Goal: Check status: Check status

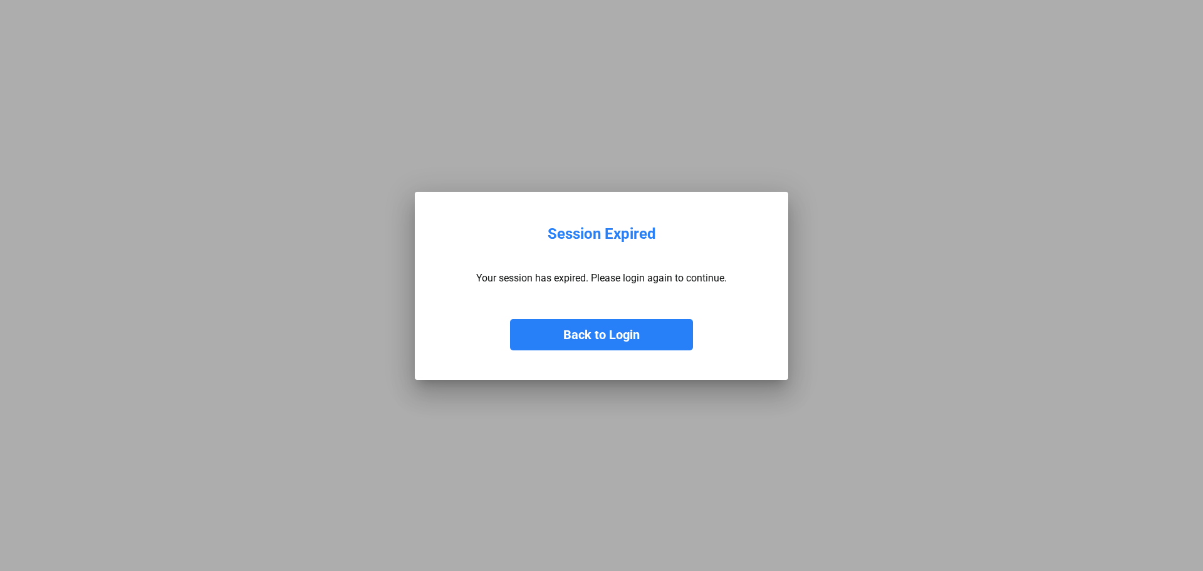
click at [571, 321] on button "Back to Login" at bounding box center [601, 334] width 183 height 31
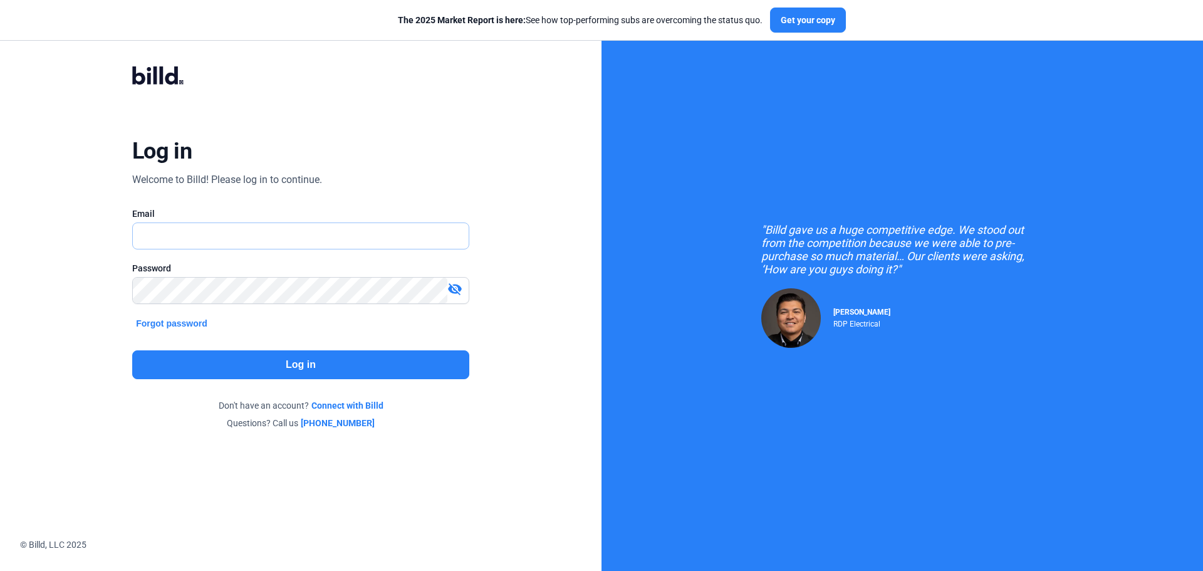
type input "[EMAIL_ADDRESS][DOMAIN_NAME]"
click at [414, 363] on button "Log in" at bounding box center [300, 364] width 337 height 29
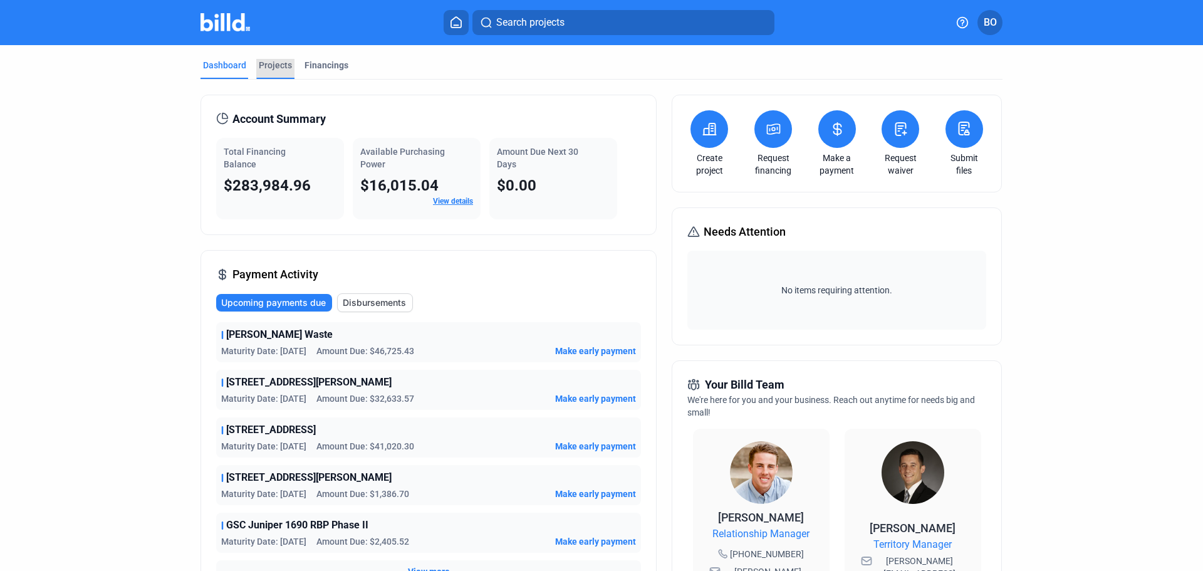
click at [281, 69] on div "Projects" at bounding box center [275, 65] width 33 height 13
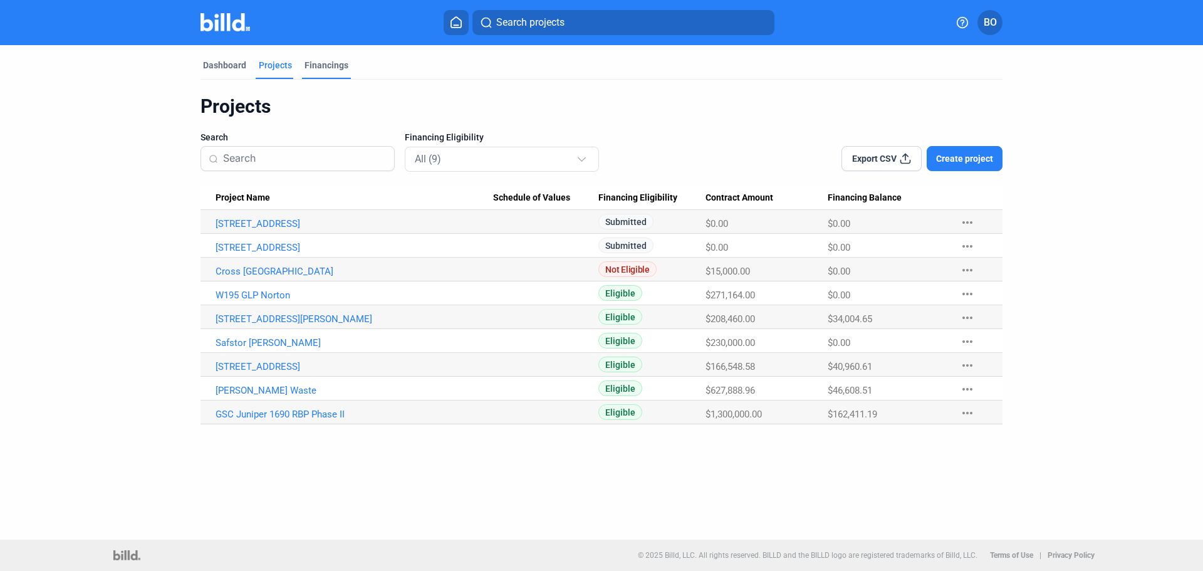
click at [316, 65] on div "Financings" at bounding box center [326, 65] width 44 height 13
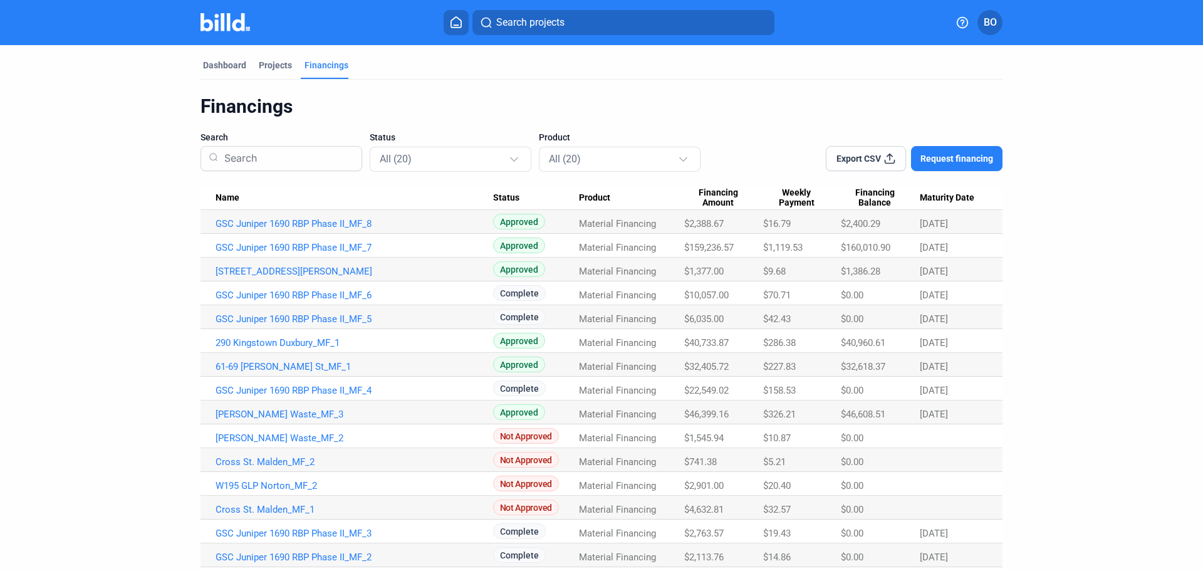
drag, startPoint x: 734, startPoint y: 341, endPoint x: 679, endPoint y: 346, distance: 55.3
click at [679, 346] on tr "290 Kingstown Duxbury_MF_1 Approved Material Financing $40,733.87 $286.38 $40,9…" at bounding box center [601, 341] width 802 height 24
click at [210, 66] on div "Dashboard" at bounding box center [224, 65] width 43 height 13
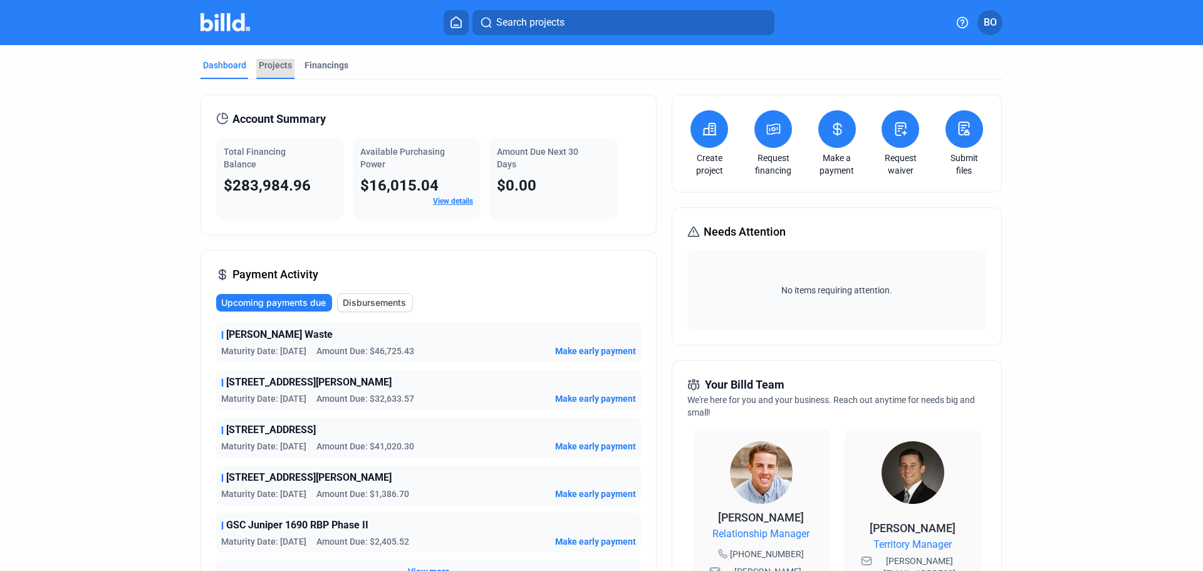
click at [286, 61] on div "Projects" at bounding box center [275, 65] width 33 height 13
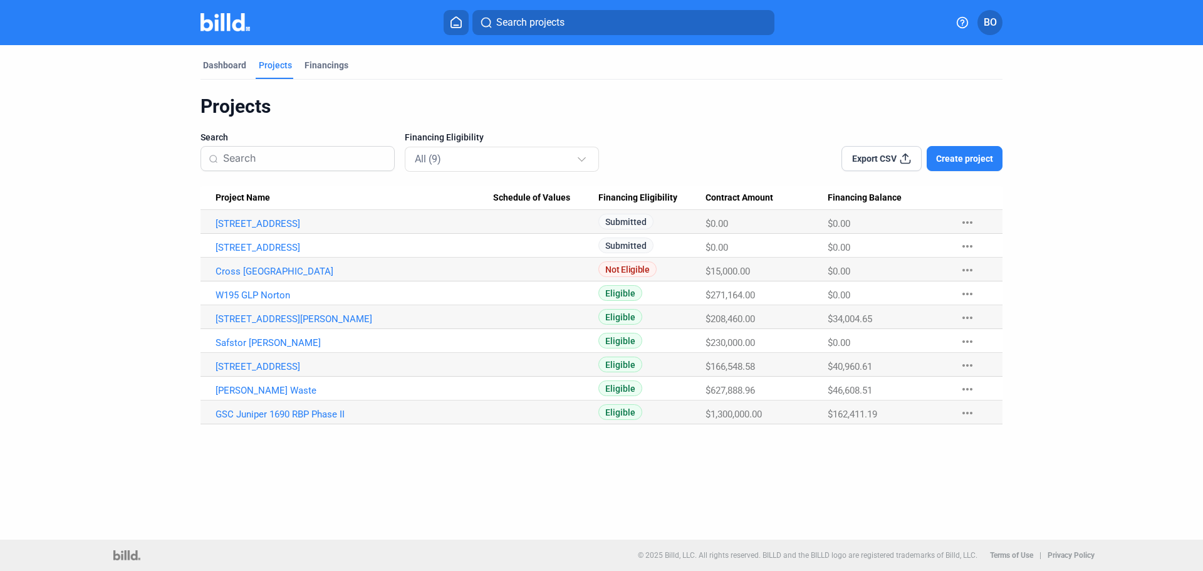
click at [689, 121] on div "Projects Search Financing Eligibility All (9) Export CSV Create project Project…" at bounding box center [601, 259] width 802 height 329
click at [314, 66] on div "Financings" at bounding box center [326, 65] width 44 height 13
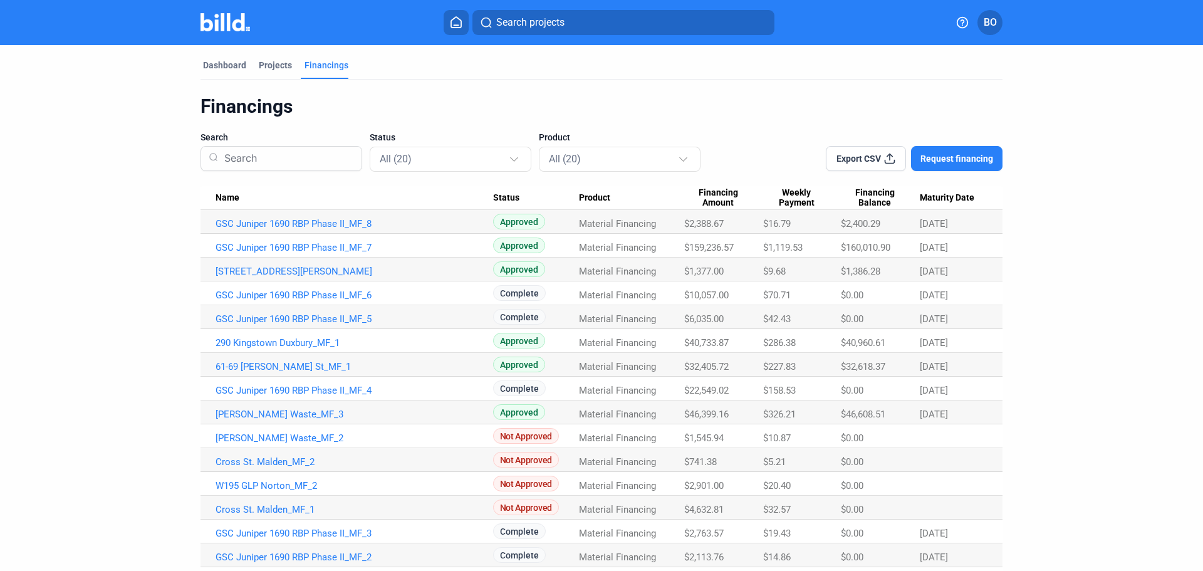
scroll to position [63, 0]
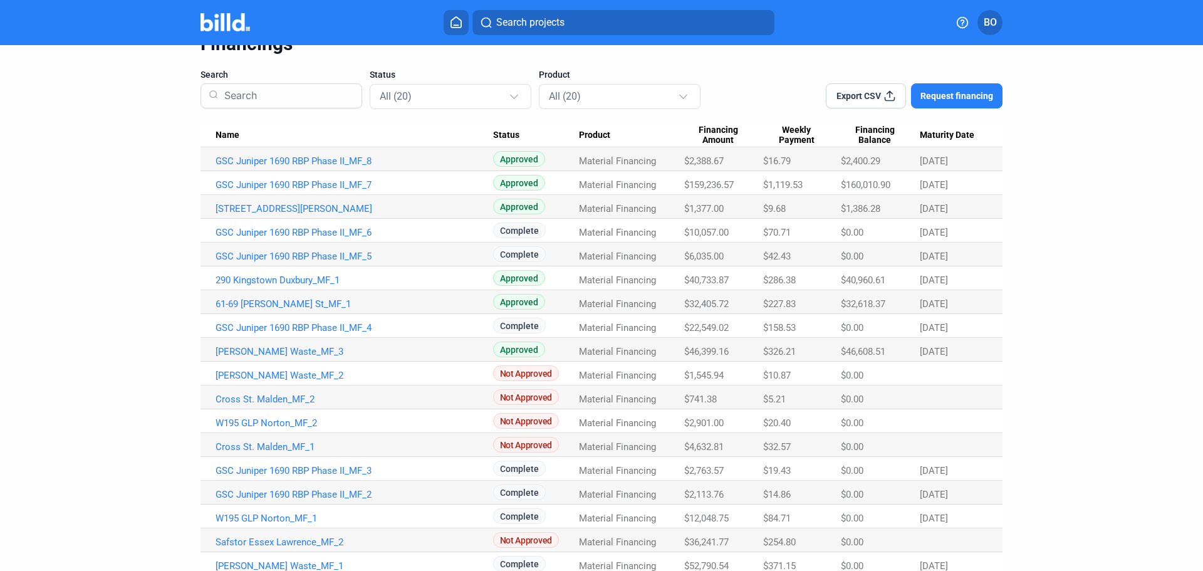
drag, startPoint x: 680, startPoint y: 279, endPoint x: 730, endPoint y: 272, distance: 50.1
click at [730, 171] on Amount "$40,733.87" at bounding box center [723, 159] width 79 height 24
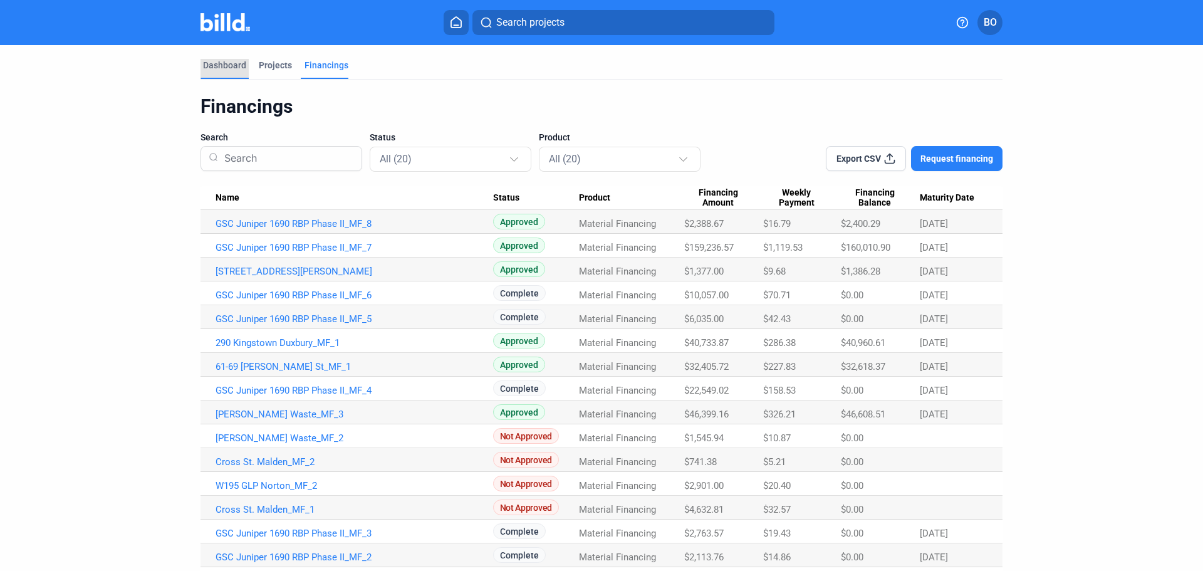
click at [220, 65] on div "Dashboard" at bounding box center [224, 65] width 43 height 13
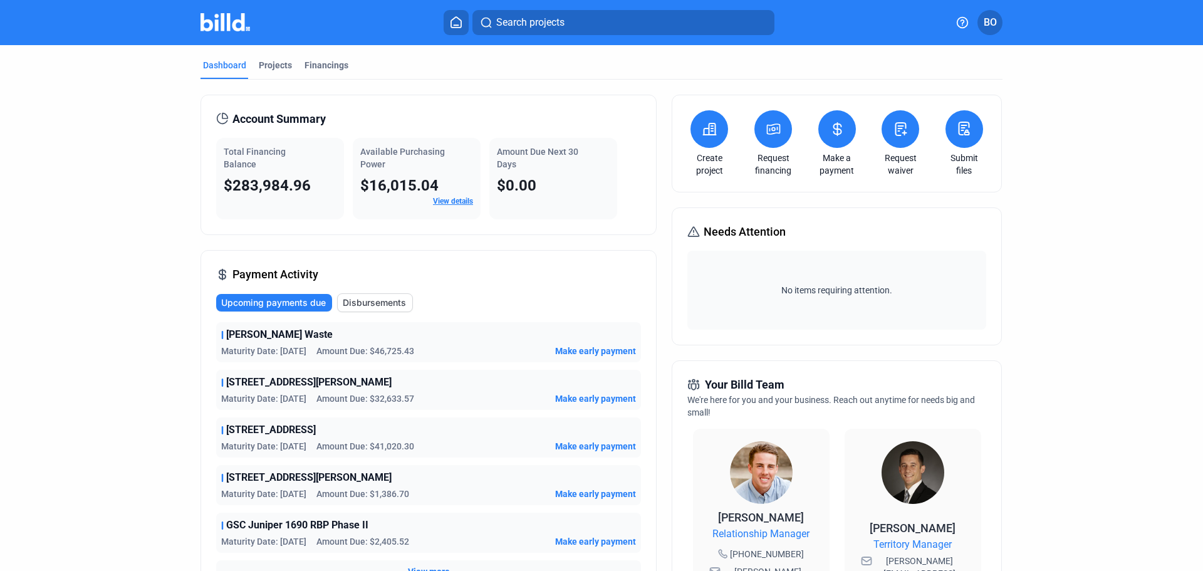
drag, startPoint x: 215, startPoint y: 182, endPoint x: 306, endPoint y: 176, distance: 91.0
click at [306, 176] on div "Total Financing Balance $283,984.96" at bounding box center [280, 178] width 128 height 81
click at [224, 191] on span "$283,984.96" at bounding box center [267, 186] width 87 height 18
drag, startPoint x: 217, startPoint y: 187, endPoint x: 315, endPoint y: 187, distance: 97.7
click at [315, 187] on div "Total Financing Balance $283,984.96" at bounding box center [280, 178] width 128 height 81
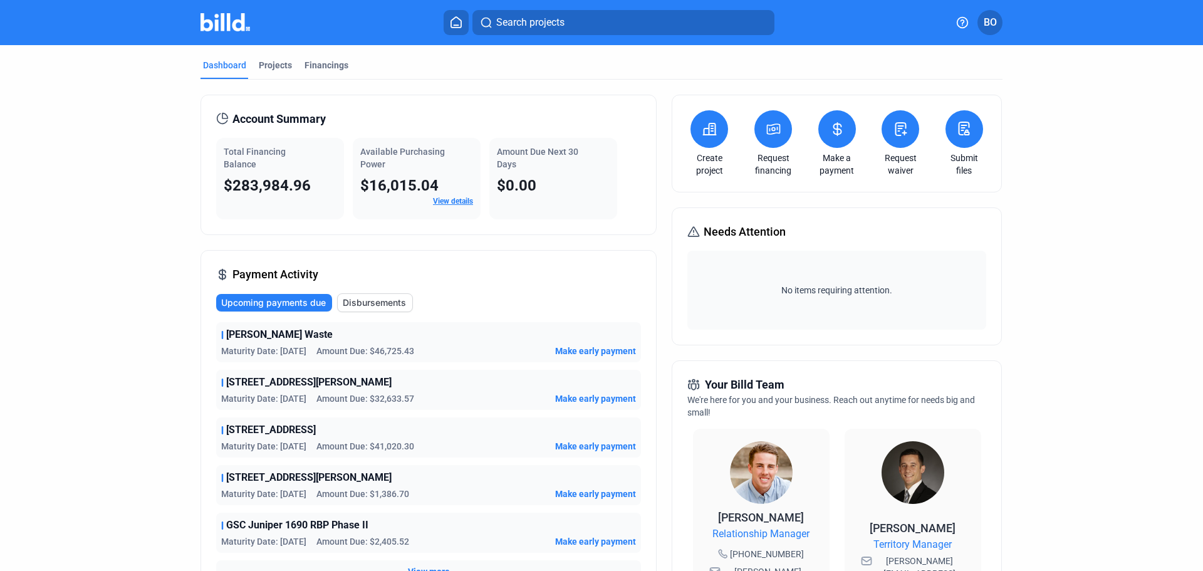
click at [243, 193] on span "$283,984.96" at bounding box center [267, 186] width 87 height 18
click at [318, 69] on div "Financings" at bounding box center [326, 65] width 44 height 13
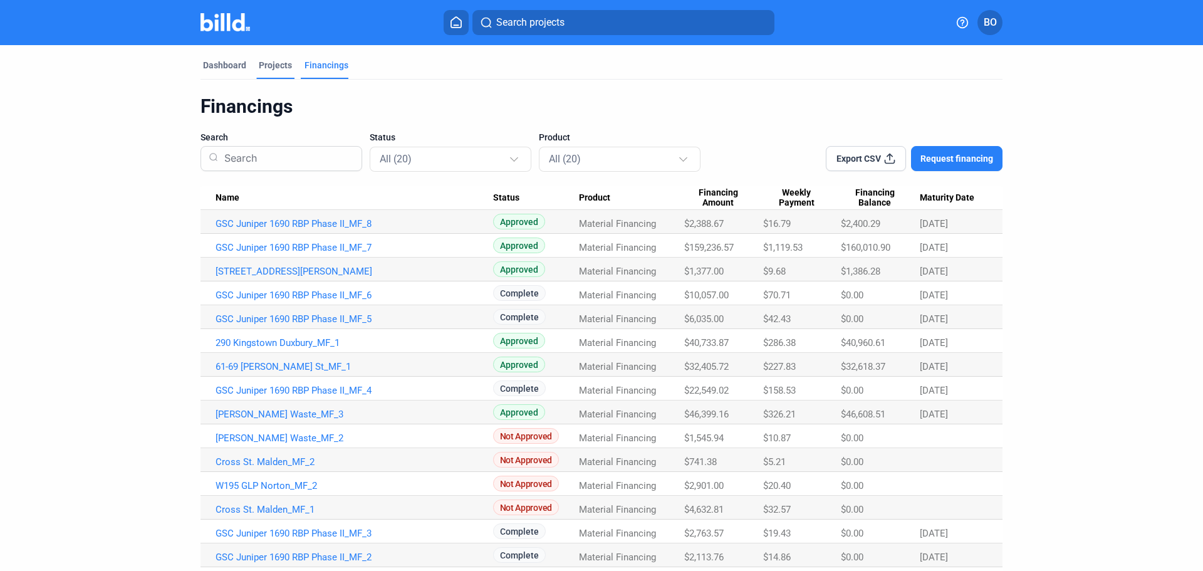
click at [262, 63] on div "Projects" at bounding box center [275, 65] width 33 height 13
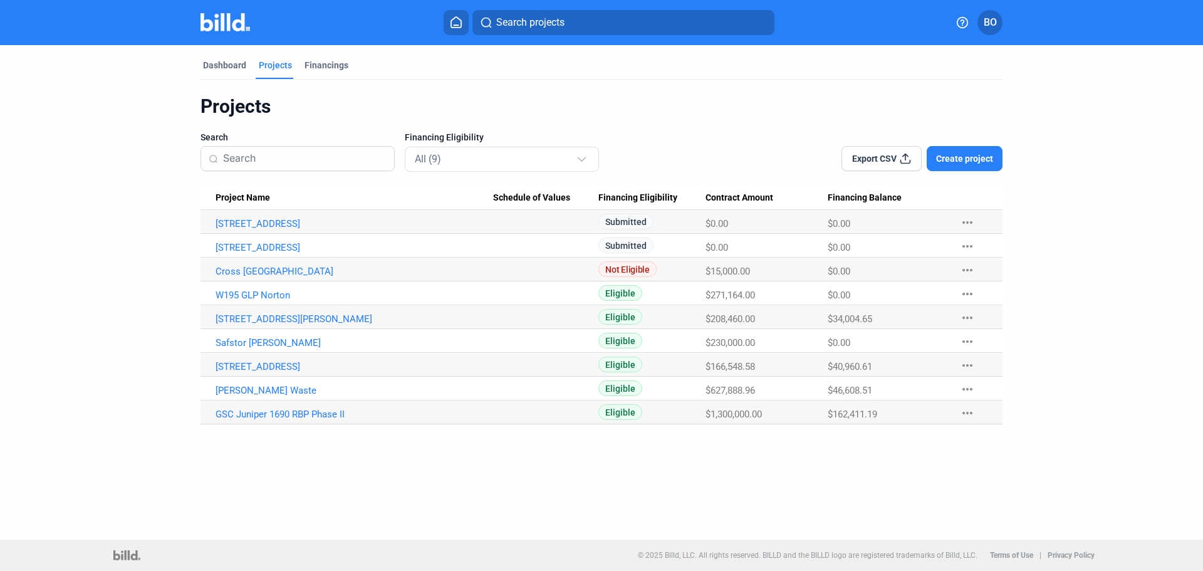
drag, startPoint x: 700, startPoint y: 269, endPoint x: 768, endPoint y: 418, distance: 164.5
click at [768, 418] on tbody "[STREET_ADDRESS] Submitted $0.00 $0.00 more_horiz [STREET_ADDRESS] Submitted $0…" at bounding box center [601, 317] width 802 height 214
click at [760, 435] on div "Dashboard Projects Financings Projects Search Financing Eligibility All (9) Exp…" at bounding box center [601, 292] width 1203 height 494
click at [219, 72] on div "Dashboard" at bounding box center [224, 69] width 48 height 20
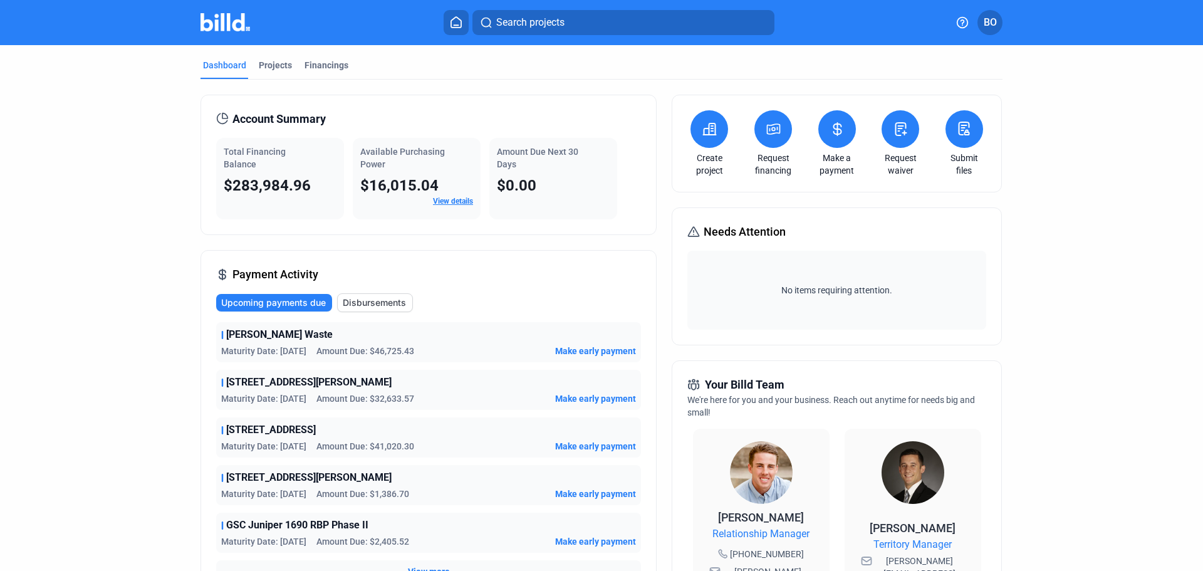
drag, startPoint x: 218, startPoint y: 184, endPoint x: 249, endPoint y: 184, distance: 31.3
click at [249, 184] on div "Total Financing Balance $283,984.96" at bounding box center [280, 178] width 128 height 81
drag, startPoint x: 358, startPoint y: 181, endPoint x: 443, endPoint y: 181, distance: 84.6
click at [443, 181] on div "$16,015.04" at bounding box center [416, 185] width 113 height 20
click at [363, 151] on span "Available Purchasing Power" at bounding box center [402, 158] width 85 height 23
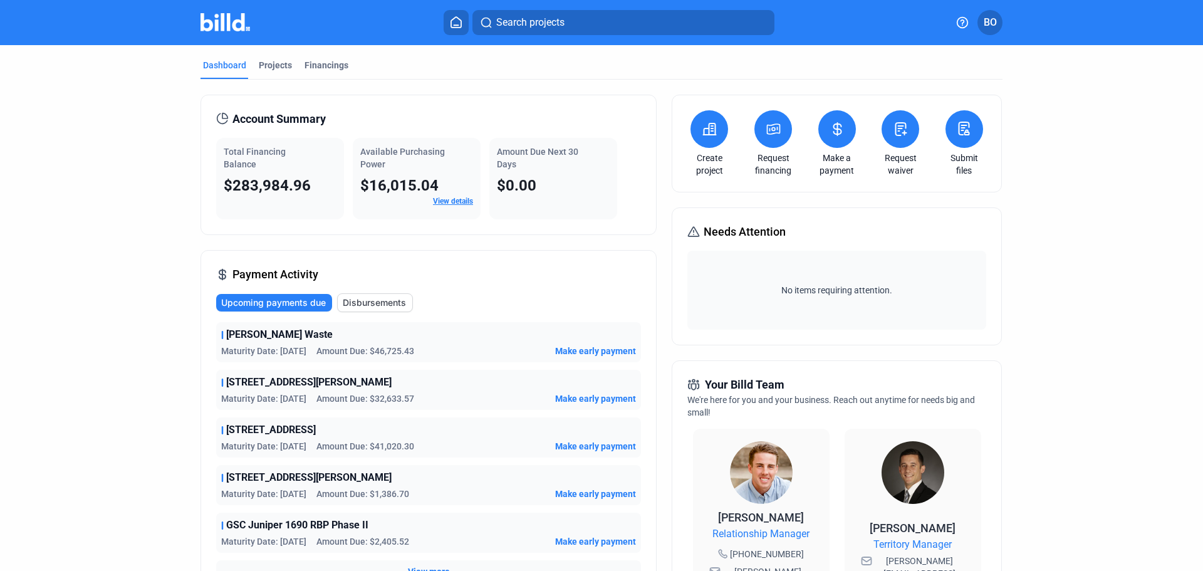
drag, startPoint x: 363, startPoint y: 180, endPoint x: 440, endPoint y: 180, distance: 77.7
click at [440, 180] on div "$16,015.04" at bounding box center [416, 185] width 113 height 20
